Goal: Task Accomplishment & Management: Complete application form

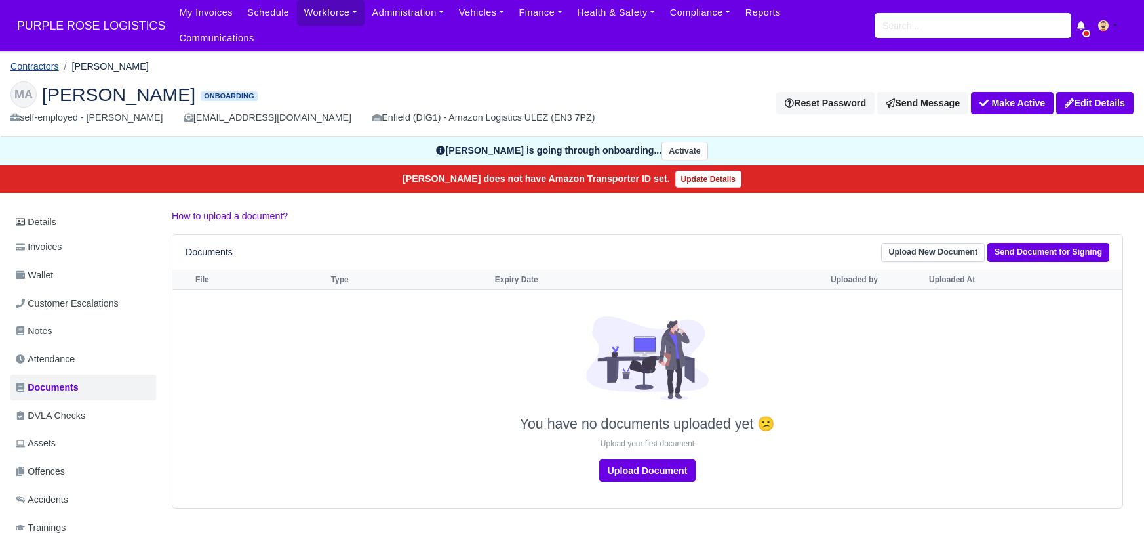
click at [39, 61] on link "Contractors" at bounding box center [34, 66] width 49 height 10
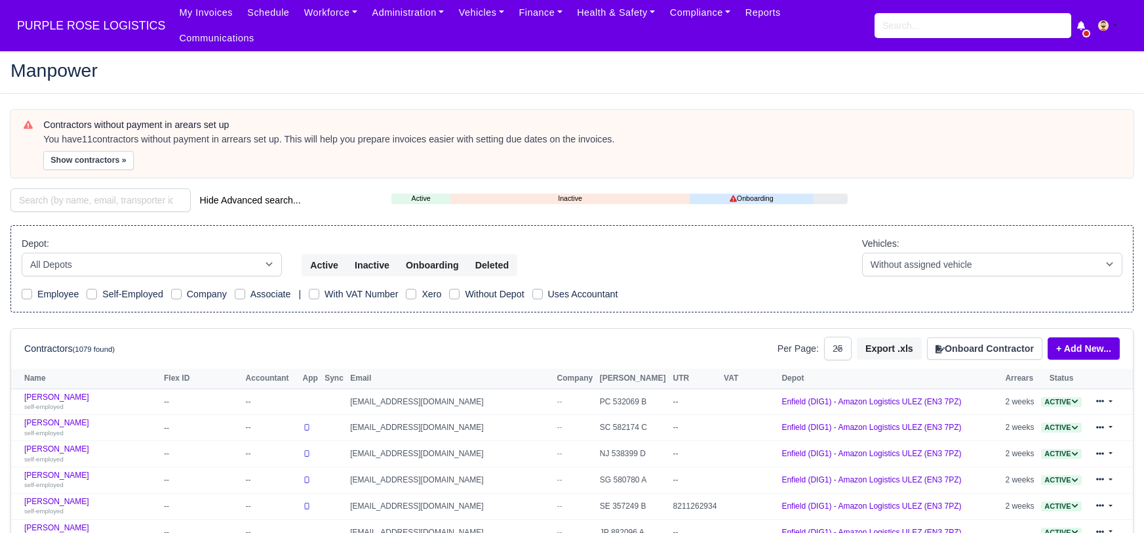
select select "25"
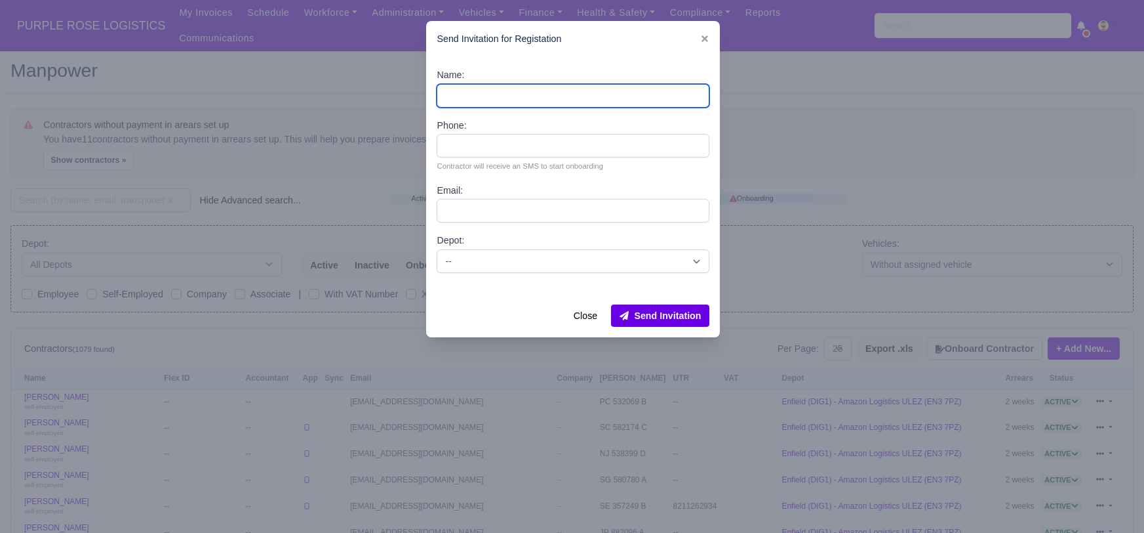
paste input "[PERSON_NAME]"
type input "[PERSON_NAME]"
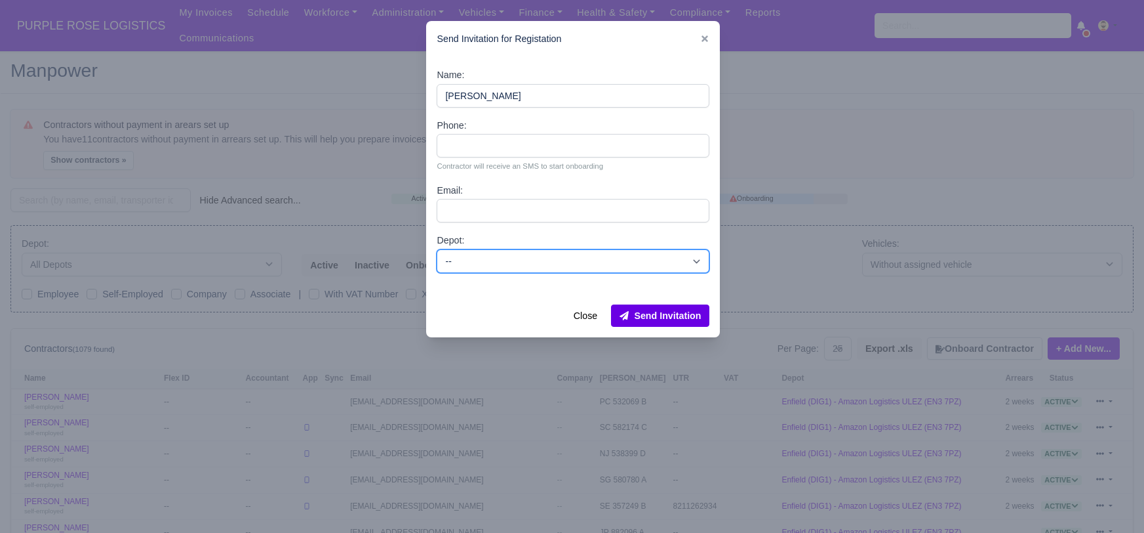
click at [485, 260] on select "-- Enfield (DIG1) - Amazon Logistics ULEZ (EN3 7PZ) Harlow (DHW1) - Amazon Logi…" at bounding box center [573, 261] width 273 height 24
select select "1"
click at [437, 249] on select "-- Enfield (DIG1) - Amazon Logistics ULEZ (EN3 7PZ) Harlow (DHW1) - Amazon Logi…" at bounding box center [573, 261] width 273 height 24
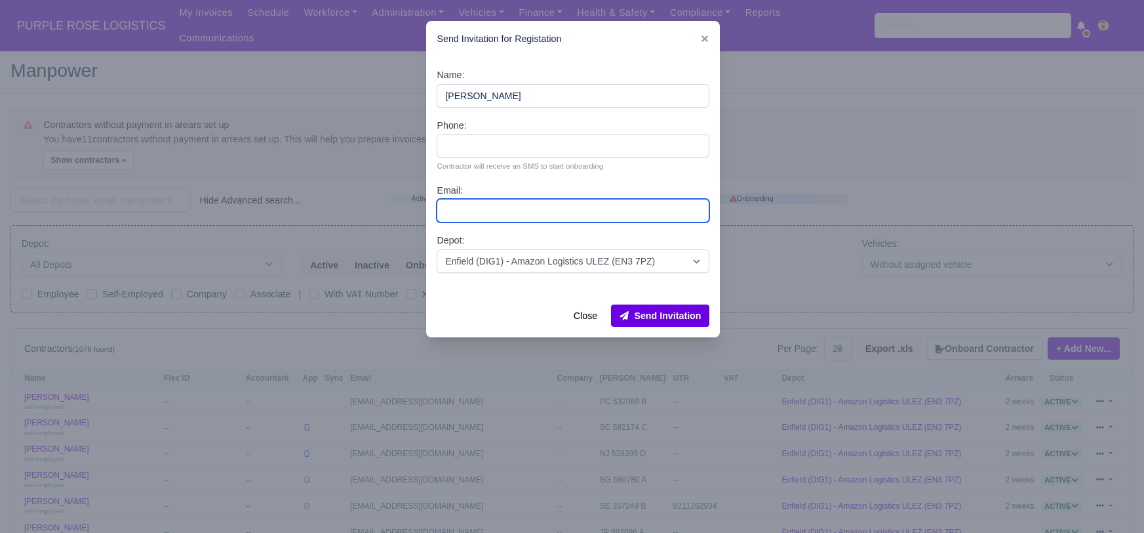
click at [470, 202] on input "Email:" at bounding box center [573, 211] width 273 height 24
paste input "[EMAIL_ADDRESS][DOMAIN_NAME]"
type input "[EMAIL_ADDRESS][DOMAIN_NAME]"
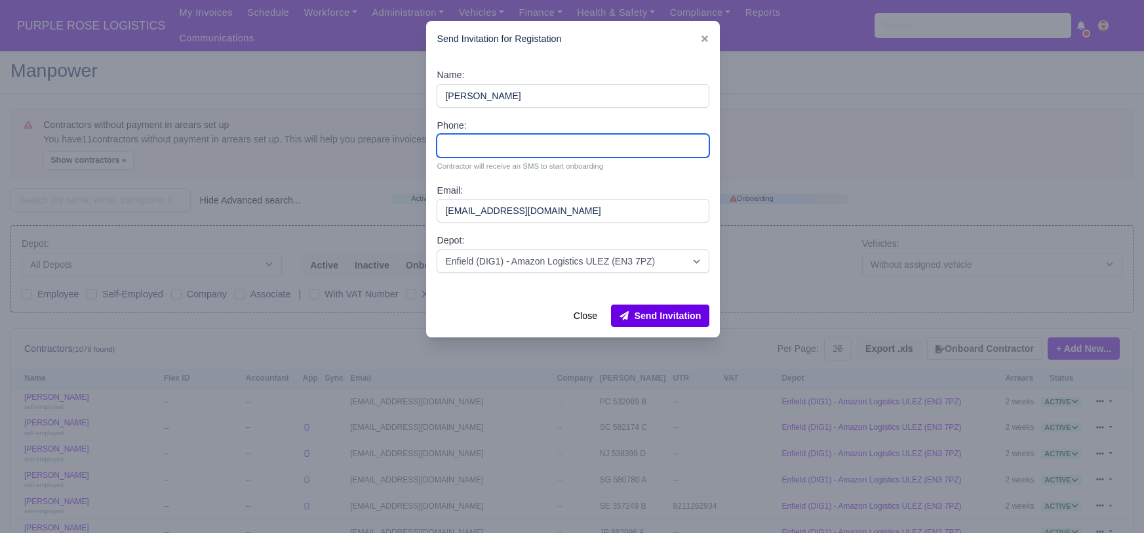
paste input "7394080289"
type input "7394080289"
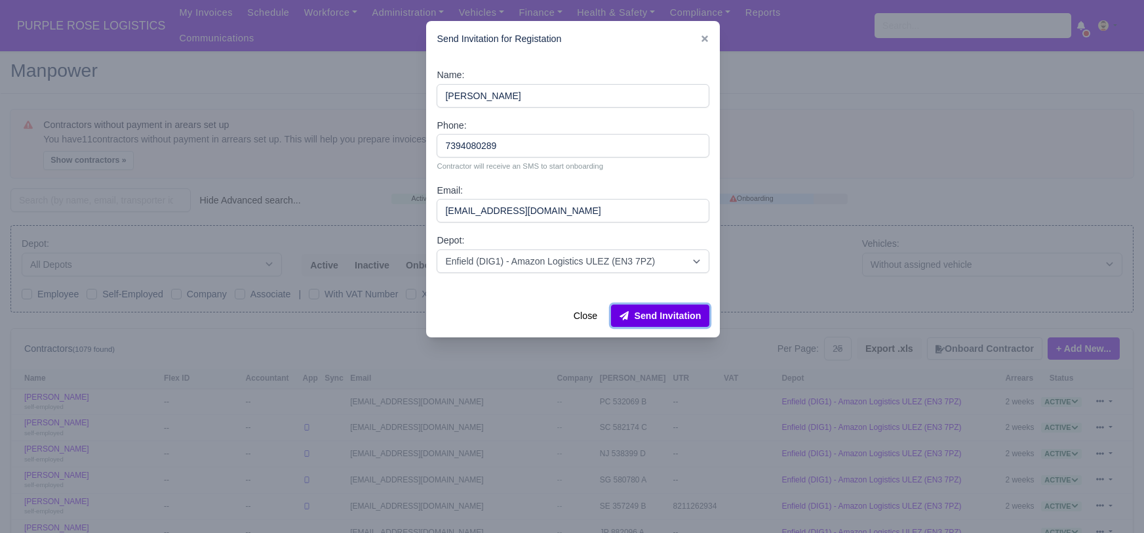
click at [647, 317] on button "Send Invitation" at bounding box center [660, 315] width 98 height 22
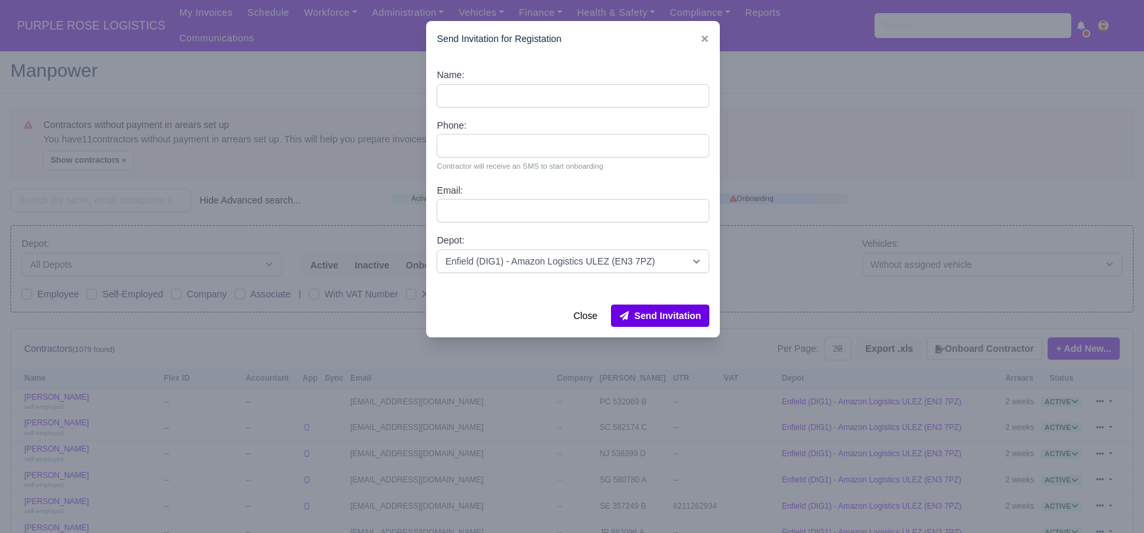
drag, startPoint x: 281, startPoint y: 62, endPoint x: 158, endPoint y: 183, distance: 172.5
click at [277, 64] on div at bounding box center [572, 266] width 1144 height 533
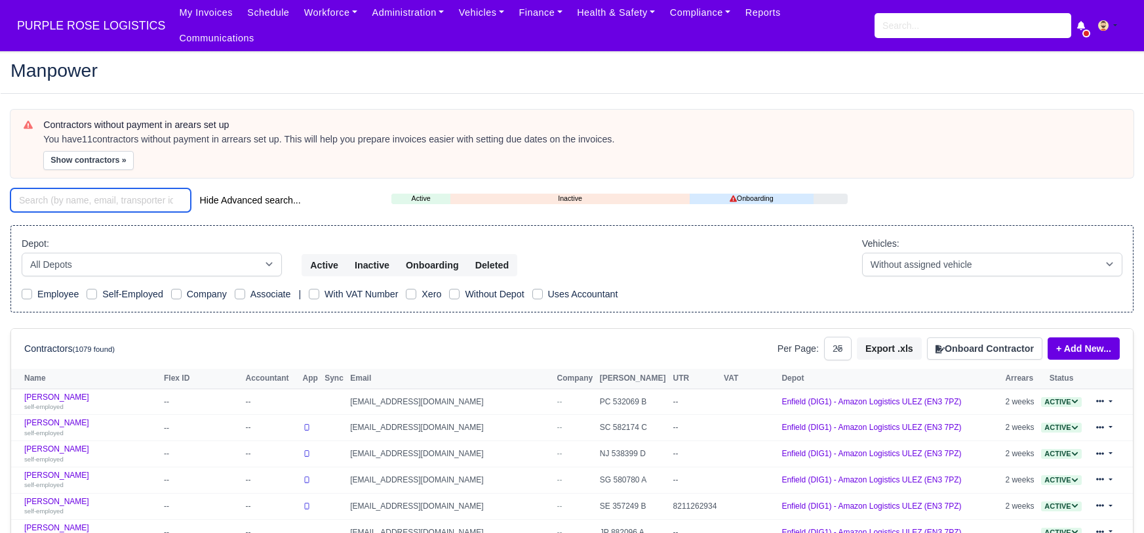
click at [87, 188] on input "search" at bounding box center [100, 200] width 180 height 24
paste input "[PERSON_NAME]"
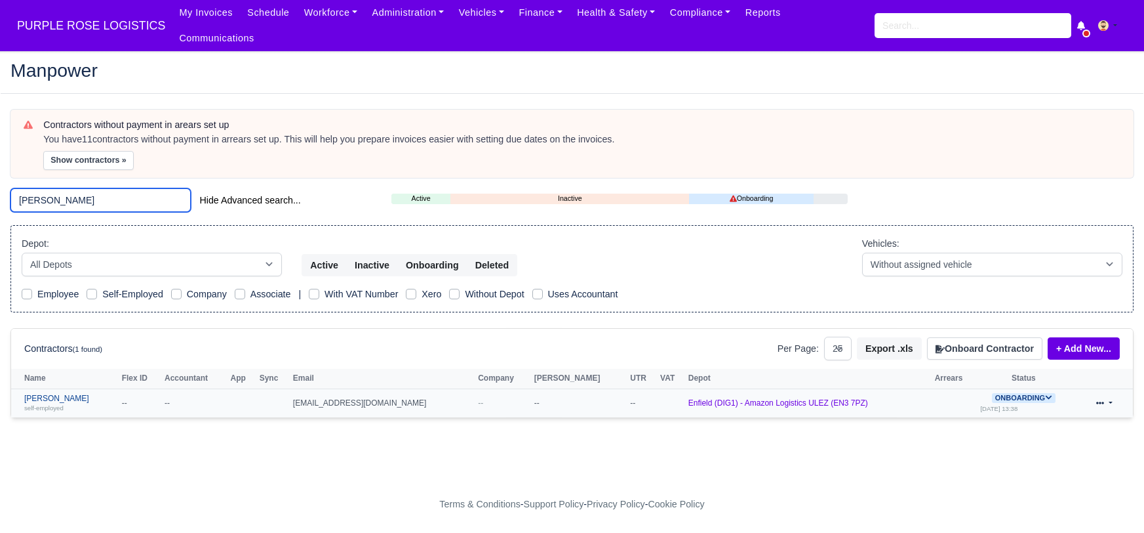
type input "[PERSON_NAME]"
click at [51, 394] on link "[PERSON_NAME] self-employed" at bounding box center [69, 403] width 91 height 19
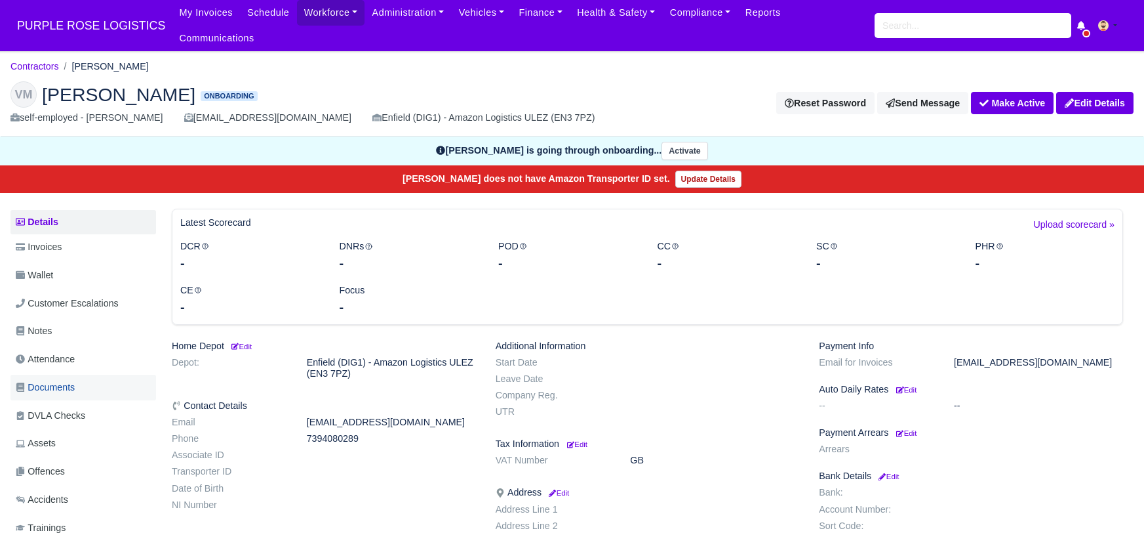
drag, startPoint x: 61, startPoint y: 374, endPoint x: 71, endPoint y: 378, distance: 10.6
click at [61, 380] on span "Documents" at bounding box center [45, 387] width 59 height 15
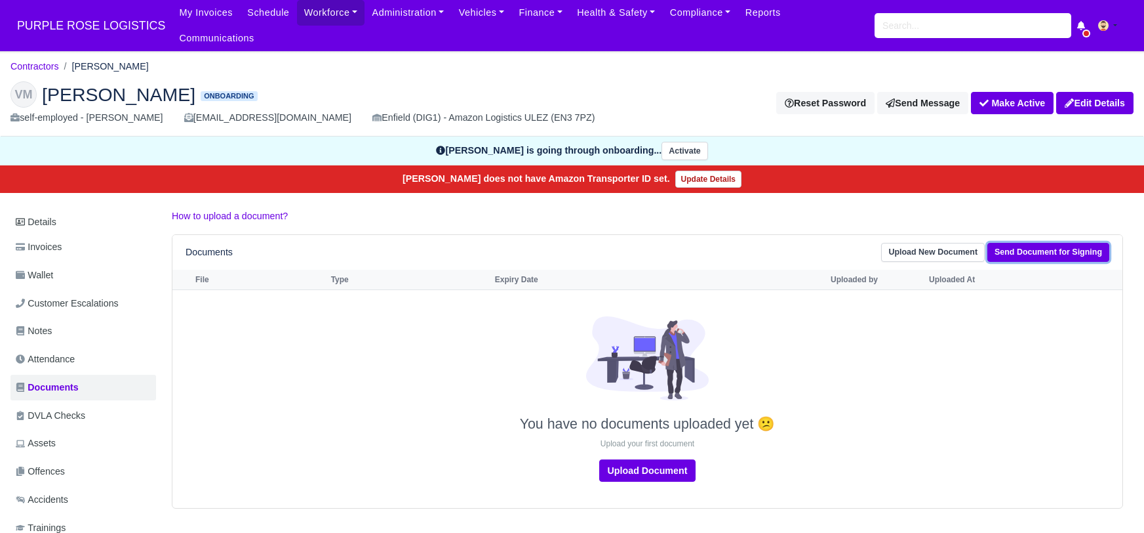
click at [1032, 243] on link "Send Document for Signing" at bounding box center [1049, 252] width 122 height 19
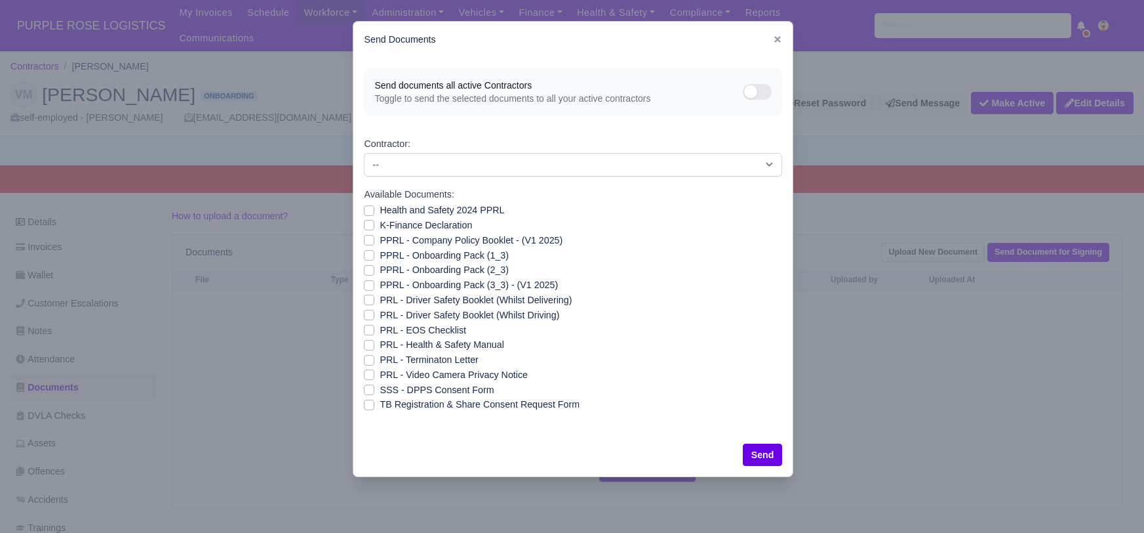
drag, startPoint x: 371, startPoint y: 386, endPoint x: 387, endPoint y: 390, distance: 16.7
click at [380, 386] on label "SSS - DPPS Consent Form" at bounding box center [437, 389] width 114 height 15
click at [371, 386] on input "SSS - DPPS Consent Form" at bounding box center [369, 387] width 10 height 10
checkbox input "true"
drag, startPoint x: 771, startPoint y: 453, endPoint x: 791, endPoint y: 447, distance: 21.4
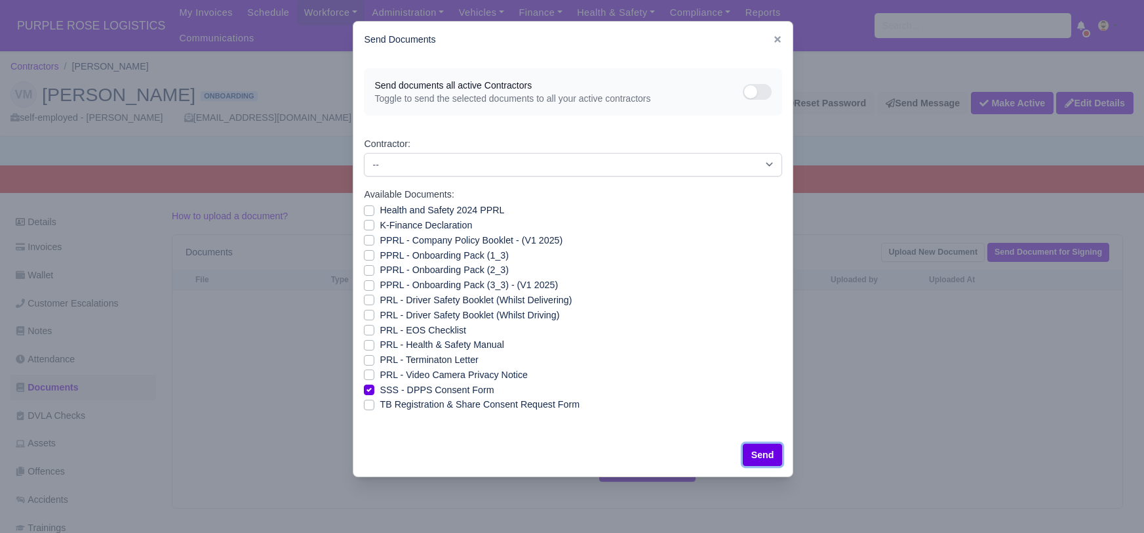
click at [771, 453] on button "Send" at bounding box center [763, 454] width 40 height 22
